Goal: Information Seeking & Learning: Check status

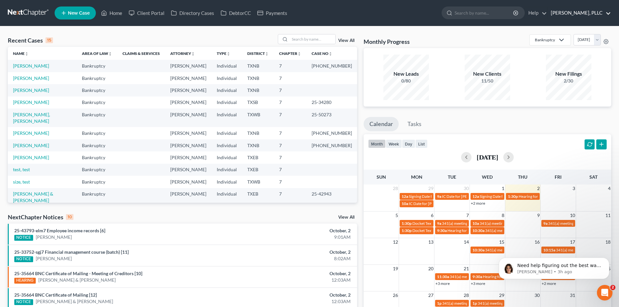
click at [607, 13] on link "[PERSON_NAME], PLLC" at bounding box center [578, 13] width 63 height 12
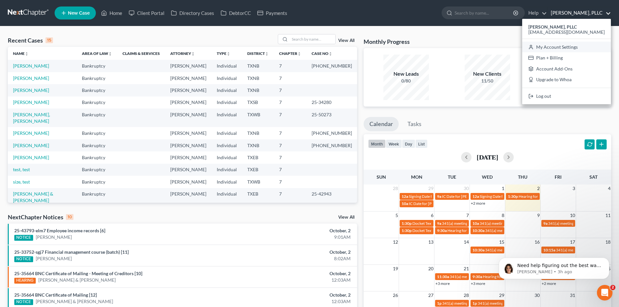
click at [574, 49] on link "My Account Settings" at bounding box center [566, 47] width 89 height 11
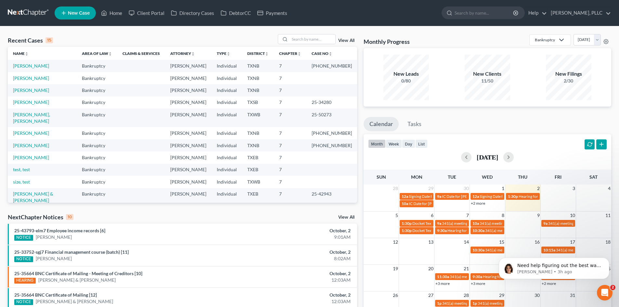
select select "78"
select select "23"
select select "45"
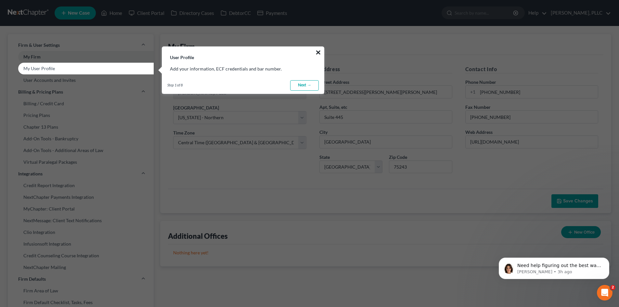
click at [319, 51] on button "×" at bounding box center [318, 52] width 6 height 10
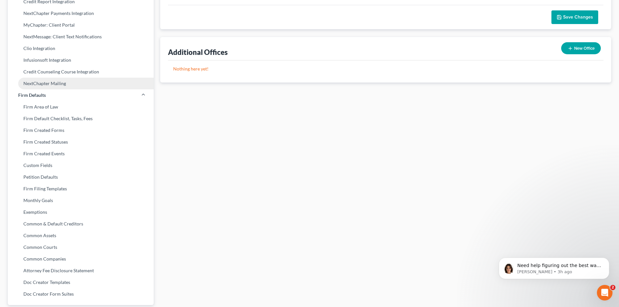
scroll to position [209, 0]
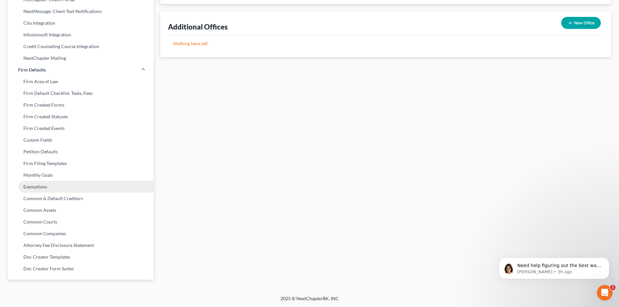
click at [24, 187] on link "Exemptions" at bounding box center [81, 187] width 146 height 12
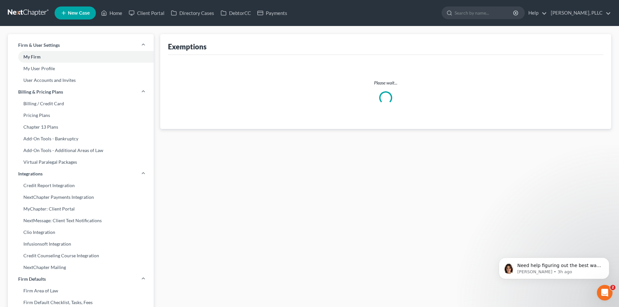
select select "0"
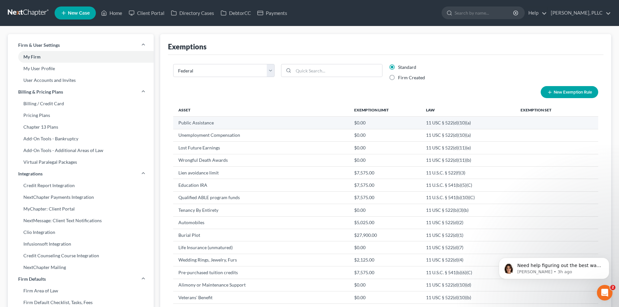
click at [442, 121] on td "11 USC § 522(d)(10)(a)" at bounding box center [468, 123] width 95 height 12
click at [117, 10] on link "Home" at bounding box center [112, 13] width 28 height 12
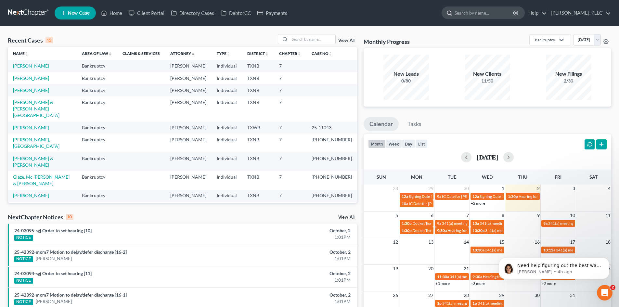
click at [470, 16] on input "search" at bounding box center [484, 13] width 59 height 12
type input "[PERSON_NAME]"
click at [112, 12] on link "Home" at bounding box center [112, 13] width 28 height 12
click at [147, 12] on link "Client Portal" at bounding box center [146, 13] width 42 height 12
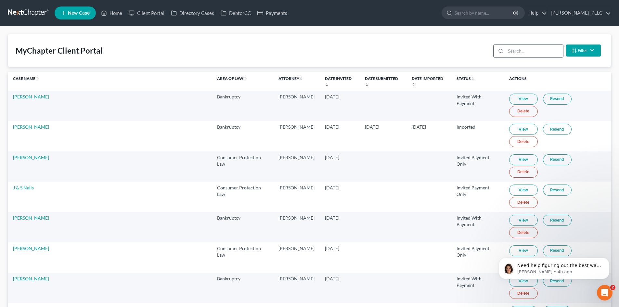
click at [519, 50] on input "search" at bounding box center [535, 51] width 58 height 12
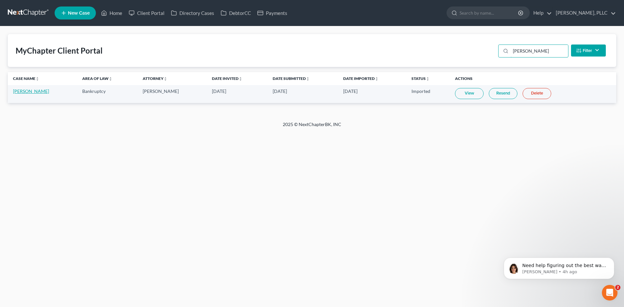
type input "[PERSON_NAME]"
click at [31, 92] on link "[PERSON_NAME]" at bounding box center [31, 91] width 36 height 6
select select "4"
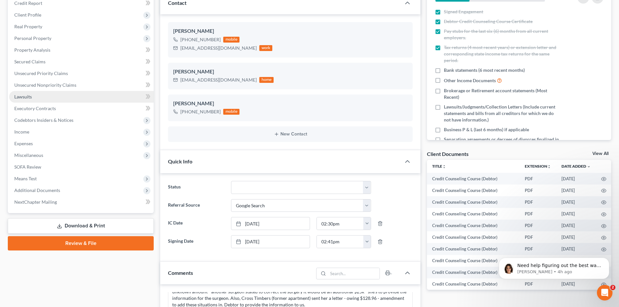
scroll to position [97, 0]
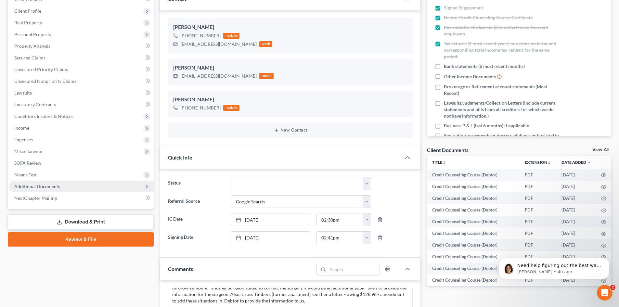
click at [47, 186] on span "Additional Documents" at bounding box center [37, 187] width 46 height 6
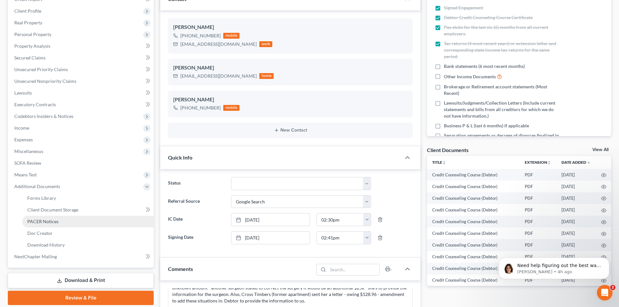
click at [60, 223] on link "PACER Notices" at bounding box center [88, 222] width 132 height 12
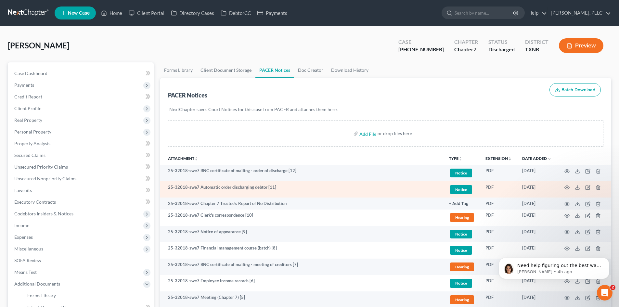
click at [252, 186] on td "25-32018-swe7 Automatic order discharging debtor [11]" at bounding box center [302, 189] width 284 height 17
click at [567, 186] on icon "button" at bounding box center [566, 187] width 5 height 5
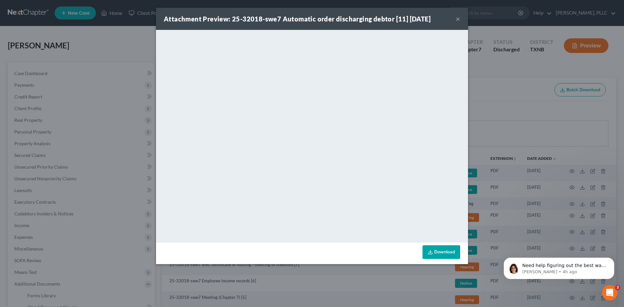
click at [459, 19] on button "×" at bounding box center [457, 19] width 5 height 8
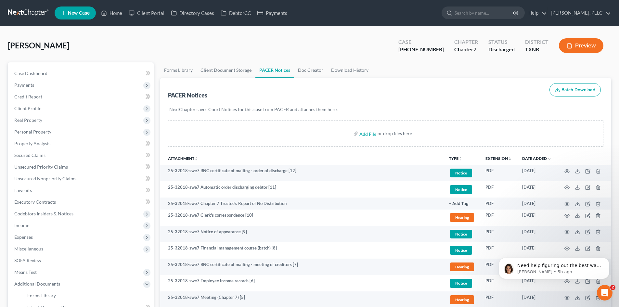
click at [537, 68] on ul "Forms Library Client Document Storage PACER Notices Doc Creator Download History" at bounding box center [385, 70] width 451 height 16
click at [113, 14] on link "Home" at bounding box center [112, 13] width 28 height 12
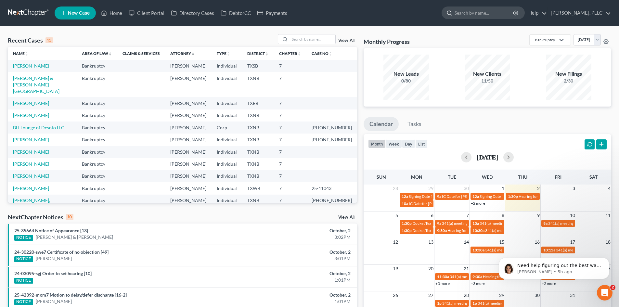
click at [455, 12] on input "search" at bounding box center [484, 13] width 59 height 12
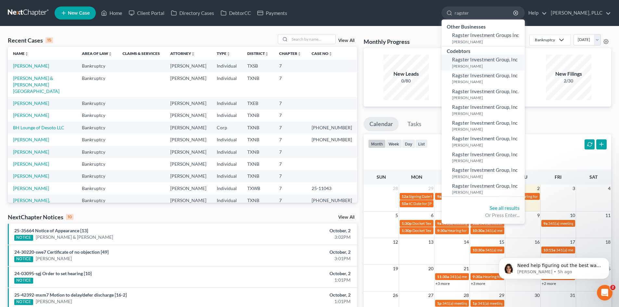
type input "ragster"
click at [460, 59] on span "Ragster Investment Group, Inc" at bounding box center [485, 60] width 66 height 6
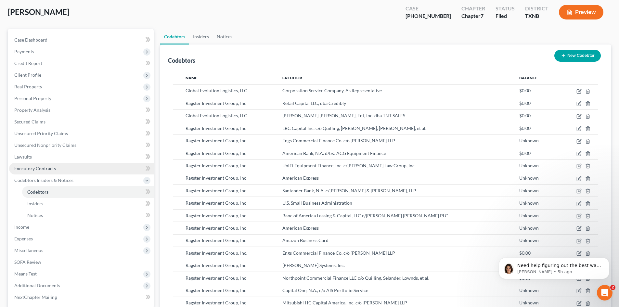
scroll to position [65, 0]
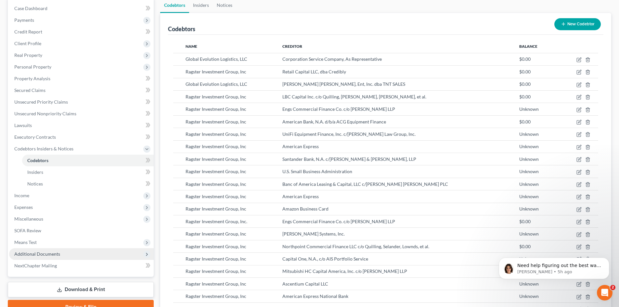
click at [36, 252] on span "Additional Documents" at bounding box center [37, 254] width 46 height 6
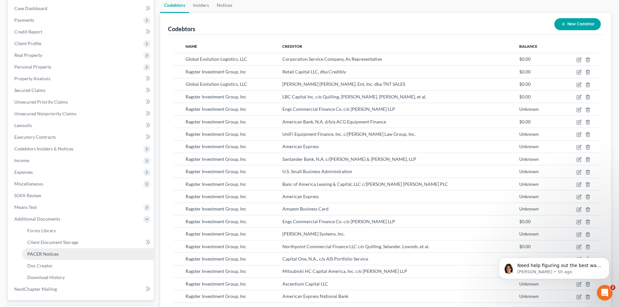
click at [46, 253] on span "PACER Notices" at bounding box center [42, 254] width 31 height 6
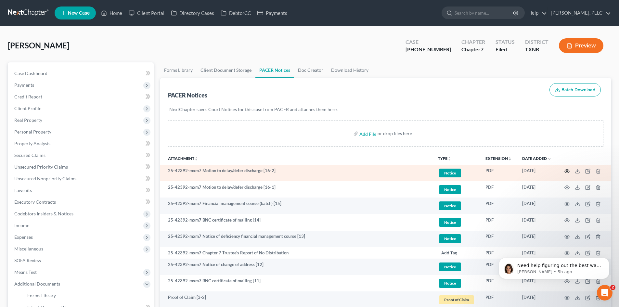
click at [565, 172] on icon "button" at bounding box center [567, 171] width 5 height 4
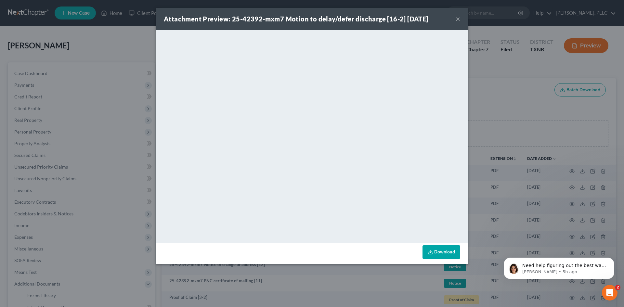
click at [458, 17] on button "×" at bounding box center [457, 19] width 5 height 8
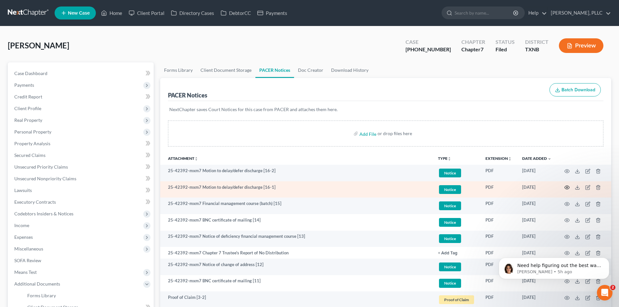
click at [567, 186] on icon "button" at bounding box center [566, 187] width 5 height 5
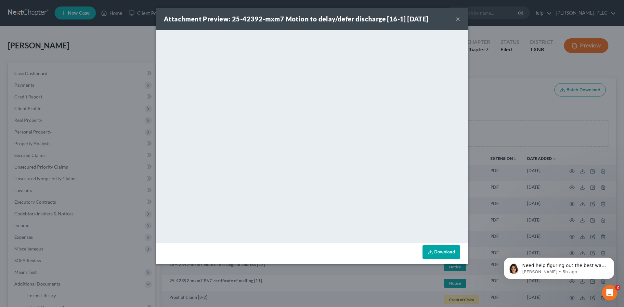
click at [457, 17] on button "×" at bounding box center [457, 19] width 5 height 8
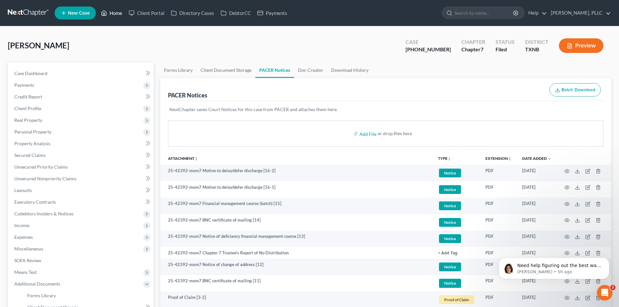
click at [112, 11] on link "Home" at bounding box center [112, 13] width 28 height 12
